Goal: Transaction & Acquisition: Purchase product/service

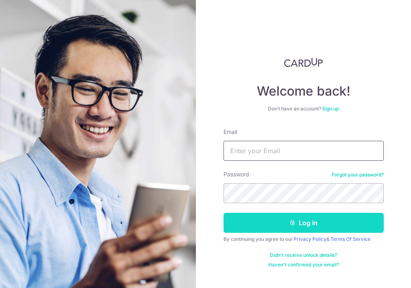
type input "Lijunsiyuan@gmail.com"
click at [306, 228] on button "Log in" at bounding box center [303, 223] width 160 height 20
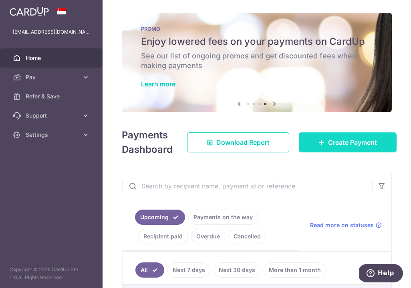
click at [362, 140] on span "Create Payment" at bounding box center [352, 143] width 49 height 10
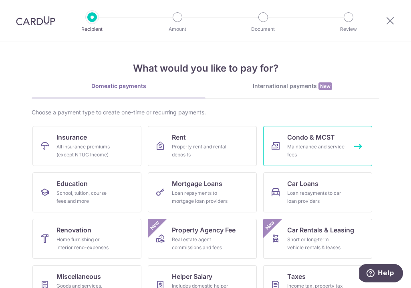
click at [303, 154] on div "Maintenance and service fees" at bounding box center [316, 151] width 58 height 16
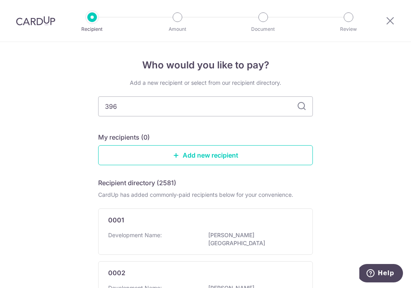
type input "3966"
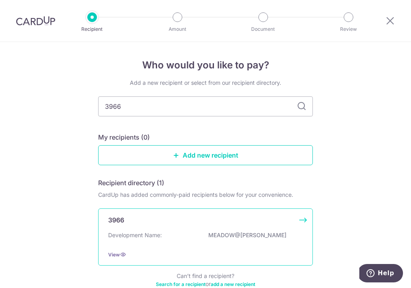
click at [187, 246] on div "3966 Development Name: MEADOW@PEIRCE View" at bounding box center [205, 237] width 215 height 57
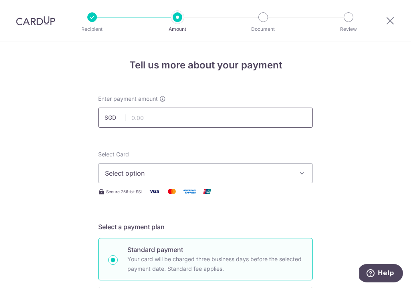
click at [158, 115] on input "text" at bounding box center [205, 118] width 215 height 20
type input "1,373.40"
click at [303, 170] on icon "button" at bounding box center [302, 173] width 8 height 8
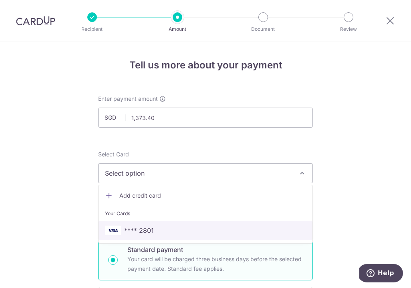
click at [202, 229] on span "**** 2801" at bounding box center [205, 231] width 201 height 10
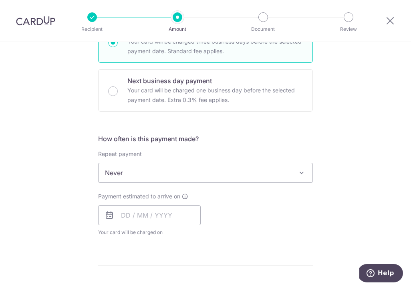
scroll to position [227, 0]
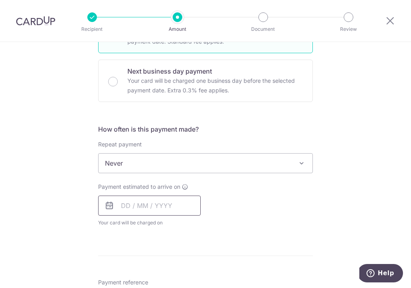
click at [158, 204] on input "text" at bounding box center [149, 206] width 102 height 20
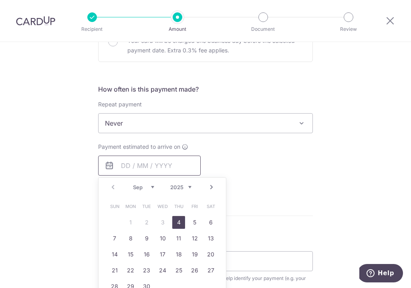
scroll to position [284, 0]
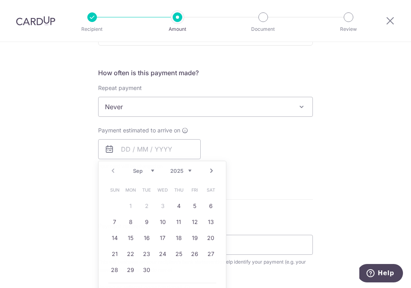
click at [323, 181] on div "Tell us more about your payment Enter payment amount SGD 1,373.40 1373.40 Selec…" at bounding box center [205, 120] width 411 height 724
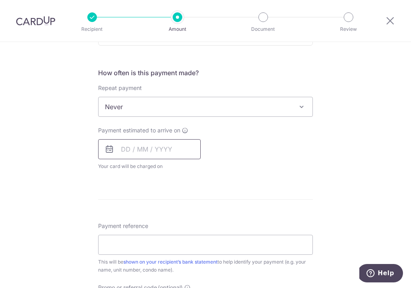
click at [168, 148] on input "text" at bounding box center [149, 149] width 102 height 20
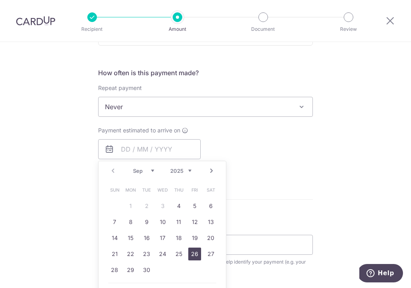
click at [189, 254] on link "26" at bounding box center [194, 254] width 13 height 13
type input "[DATE]"
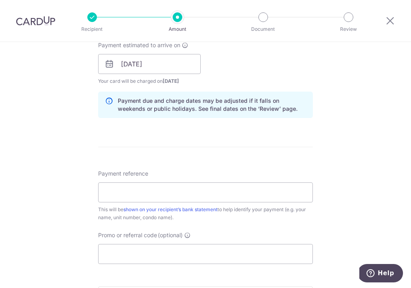
scroll to position [371, 0]
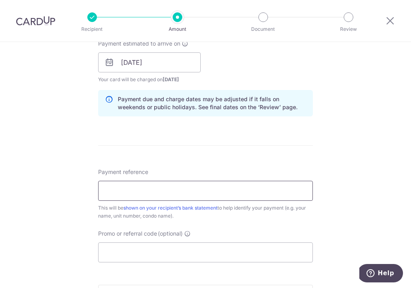
click at [131, 198] on input "Payment reference" at bounding box center [205, 191] width 215 height 20
type input "#626#05-28"
click at [152, 253] on input "Promo or referral code (optional)" at bounding box center [205, 253] width 215 height 20
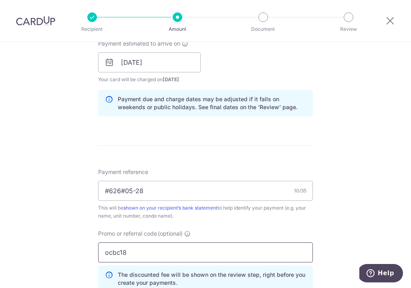
type input "ocbc18"
click at [317, 220] on div "Tell us more about your payment Enter payment amount SGD 1,373.40 1373.40 Selec…" at bounding box center [205, 67] width 411 height 793
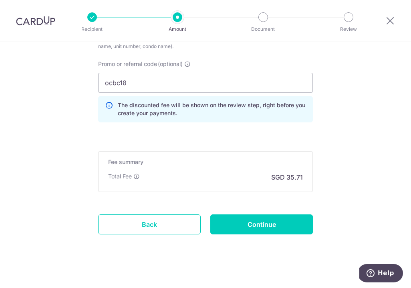
scroll to position [541, 0]
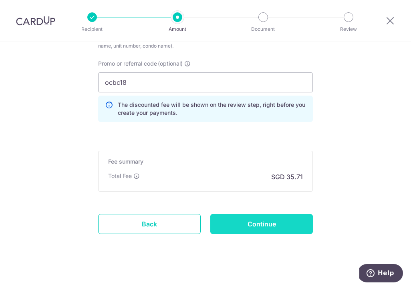
click at [260, 229] on input "Continue" at bounding box center [261, 224] width 102 height 20
type input "Create Schedule"
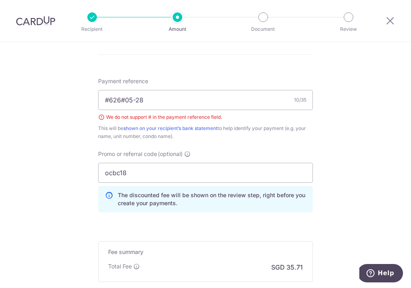
scroll to position [457, 0]
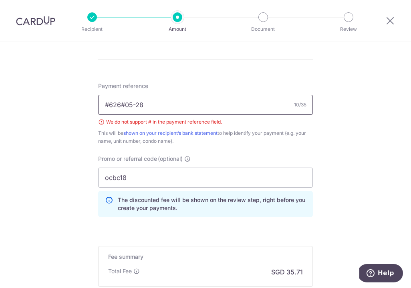
click at [178, 110] on input "#626#05-28" at bounding box center [205, 105] width 215 height 20
drag, startPoint x: 167, startPoint y: 108, endPoint x: 71, endPoint y: 102, distance: 95.4
type input "Blk626 Unit05-28"
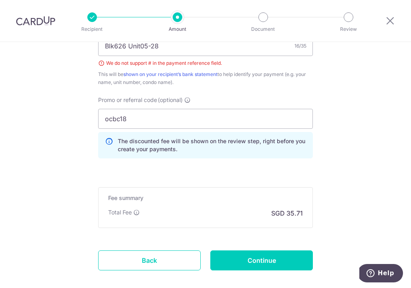
scroll to position [548, 0]
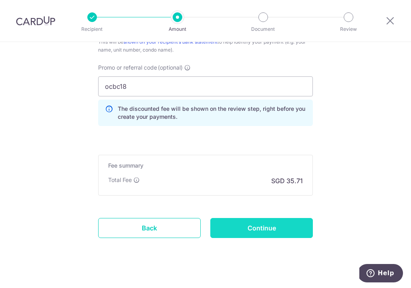
click at [268, 228] on input "Continue" at bounding box center [261, 228] width 102 height 20
type input "Create Schedule"
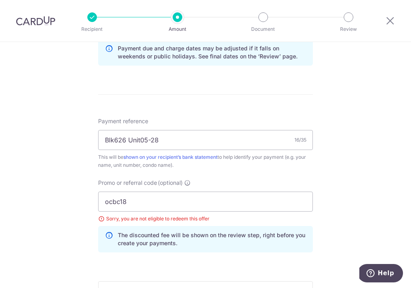
scroll to position [405, 0]
